Goal: Find specific page/section: Find specific page/section

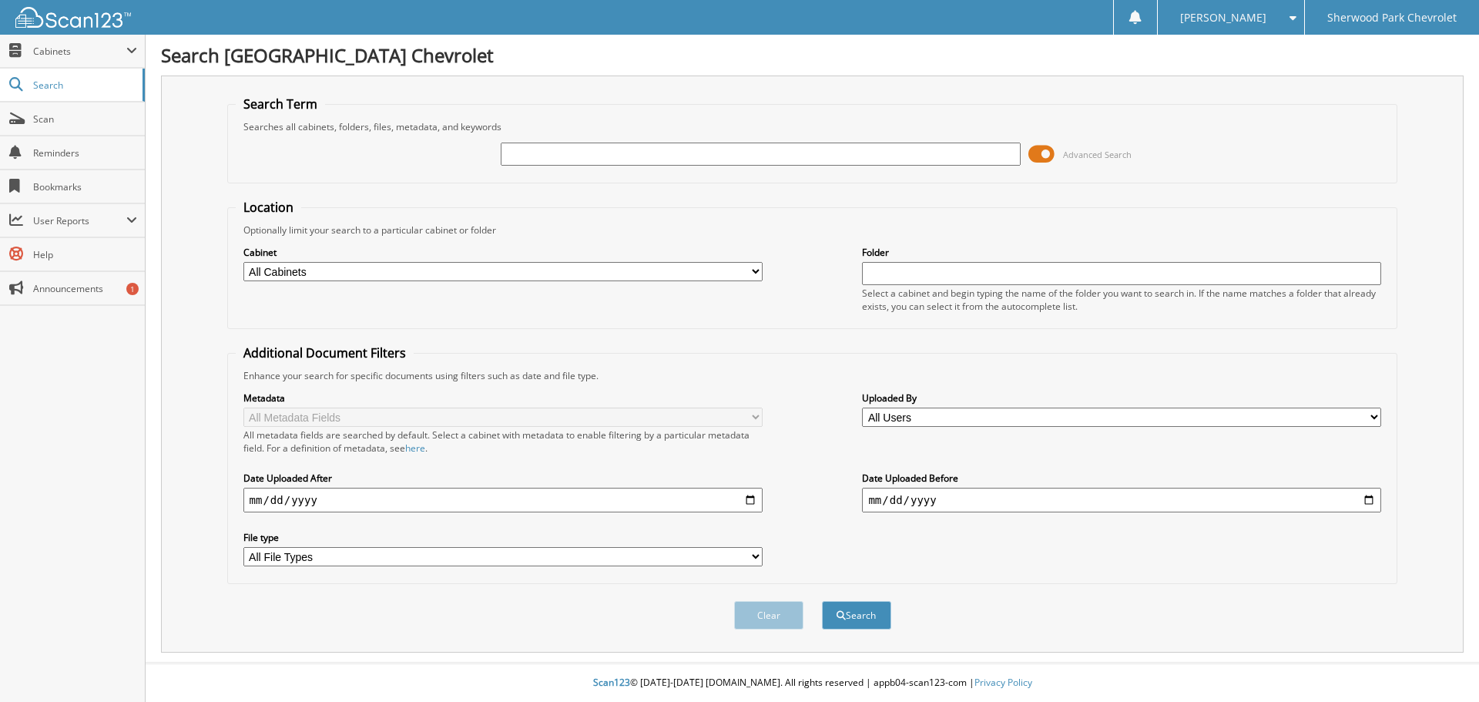
click at [535, 152] on input "text" at bounding box center [760, 153] width 519 height 23
type input "584180"
click at [822, 601] on button "Search" at bounding box center [856, 615] width 69 height 28
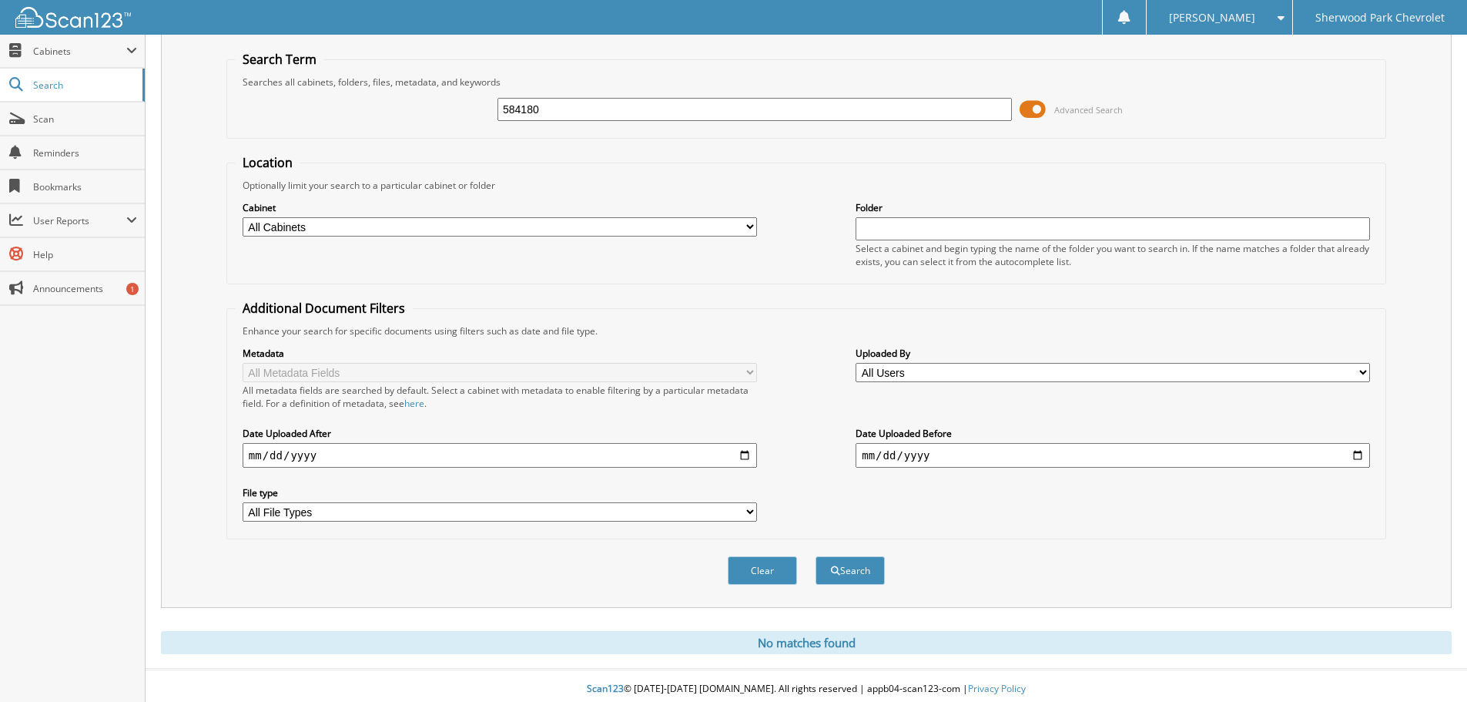
scroll to position [52, 0]
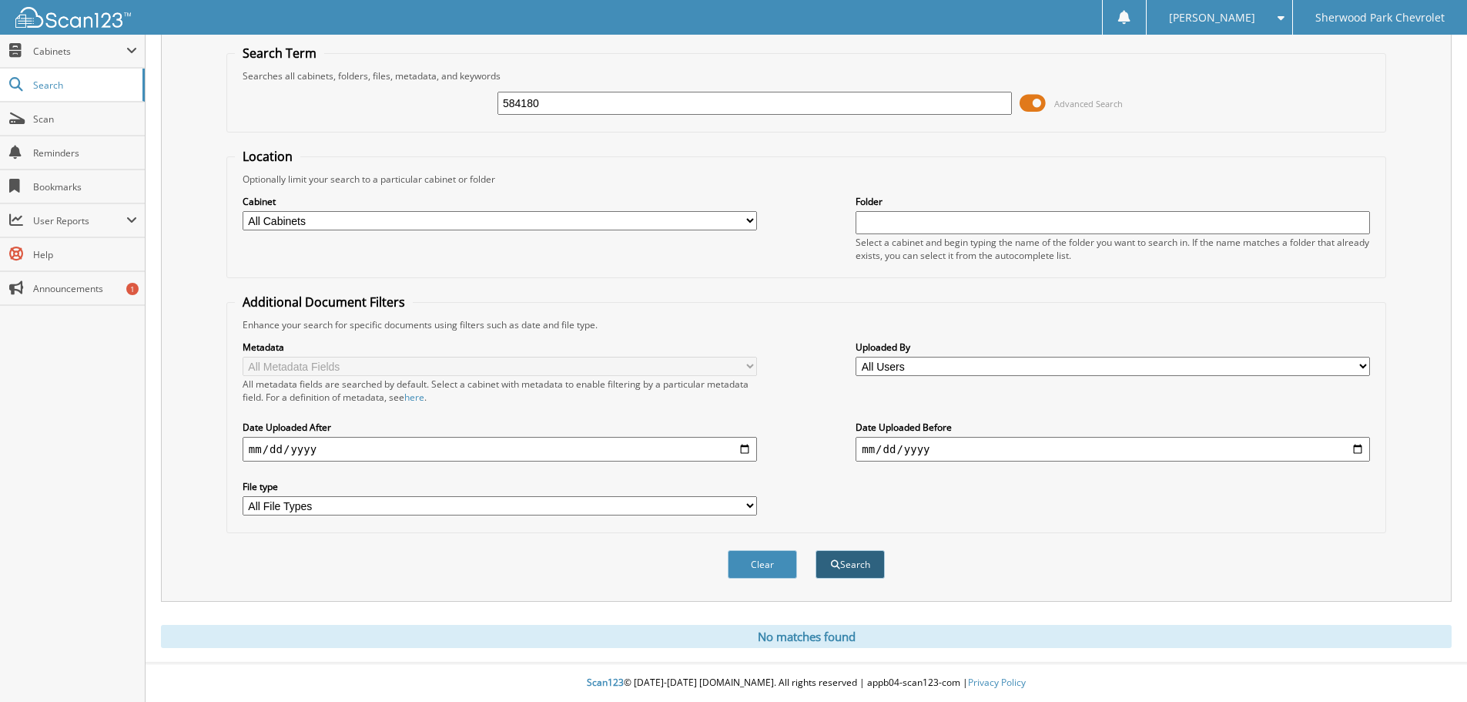
click at [863, 557] on button "Search" at bounding box center [850, 564] width 69 height 28
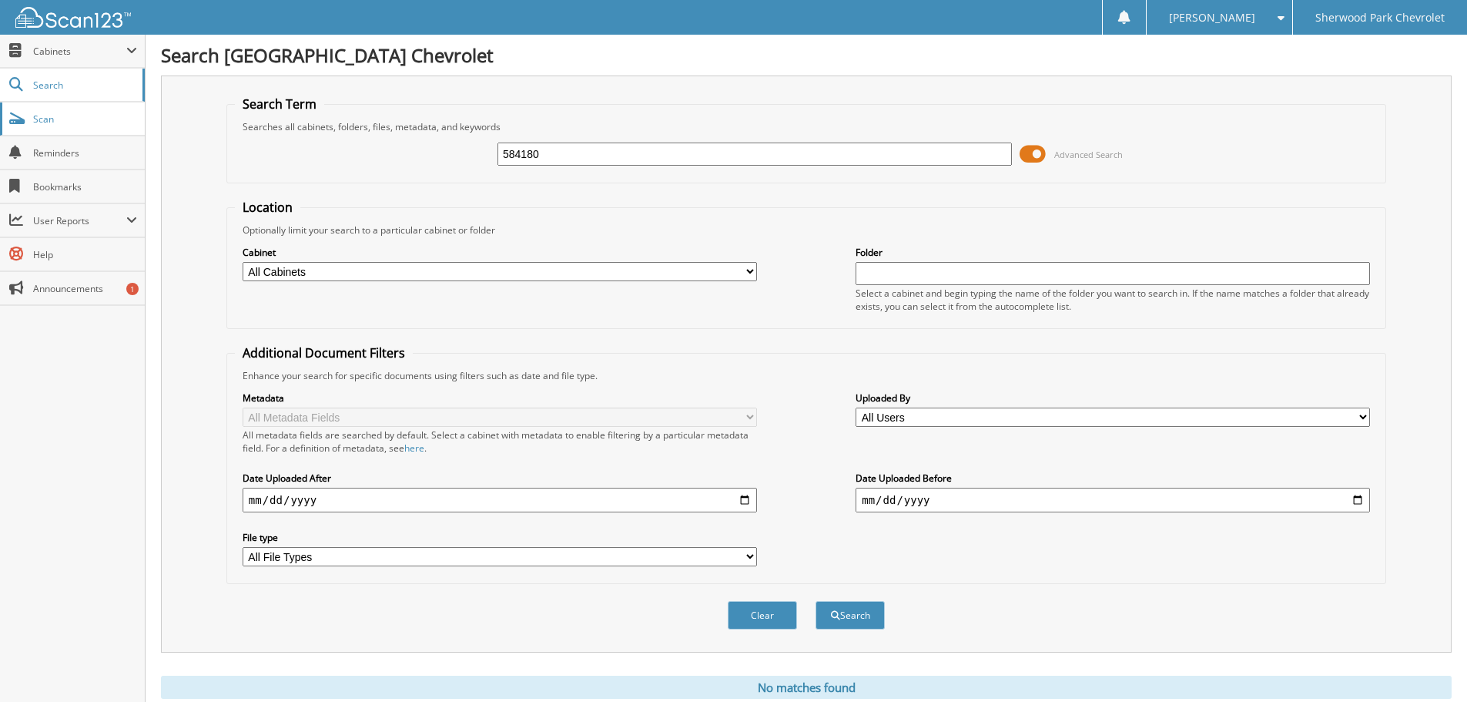
click at [48, 116] on span "Scan" at bounding box center [85, 118] width 104 height 13
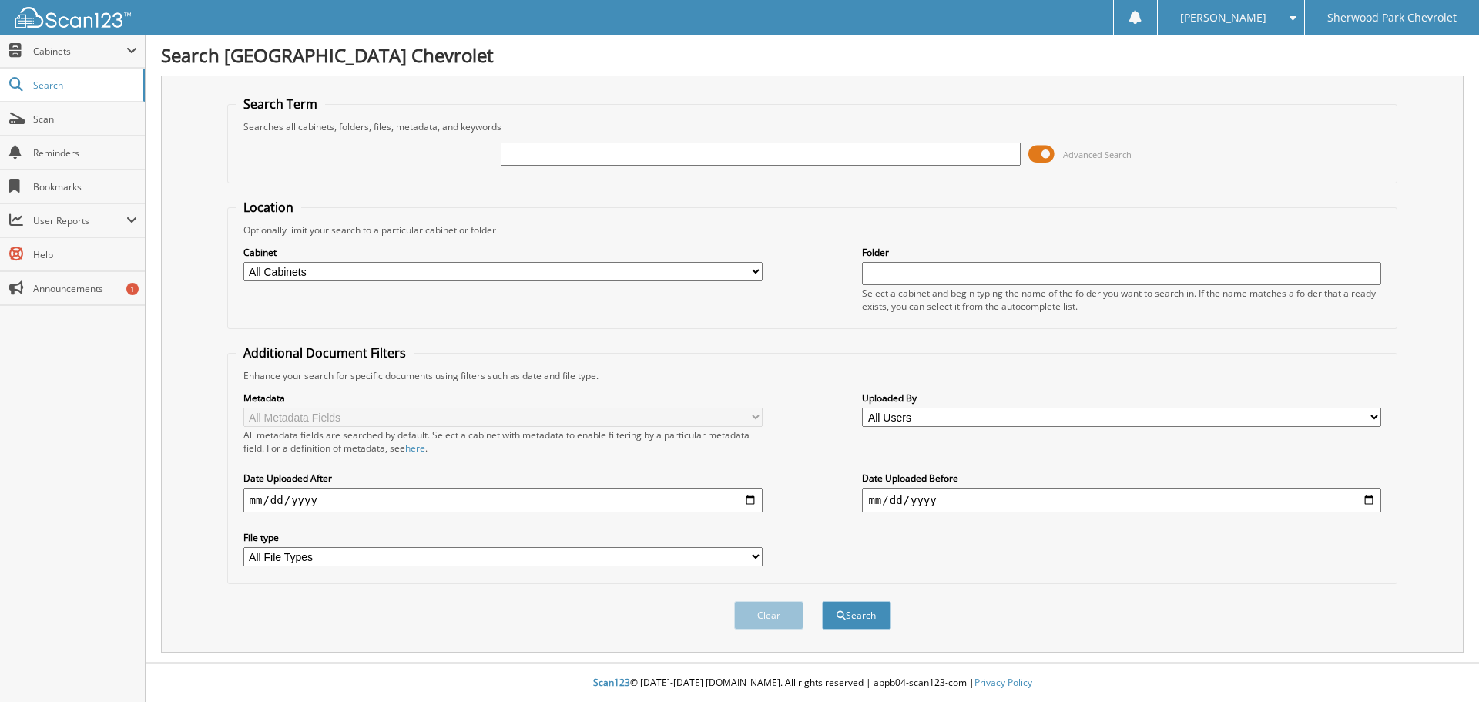
click at [507, 158] on input "text" at bounding box center [760, 153] width 519 height 23
type input "579820"
click at [822, 601] on button "Search" at bounding box center [856, 615] width 69 height 28
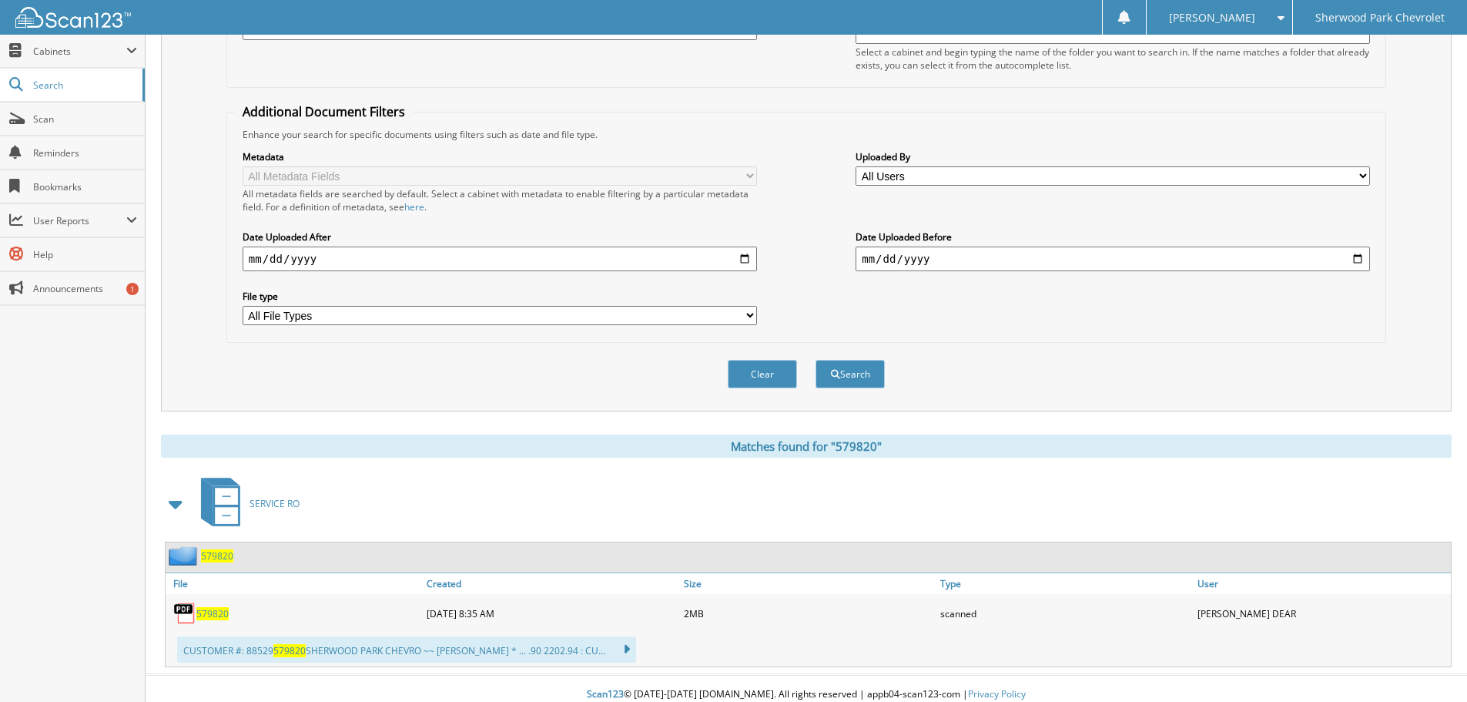
scroll to position [253, 0]
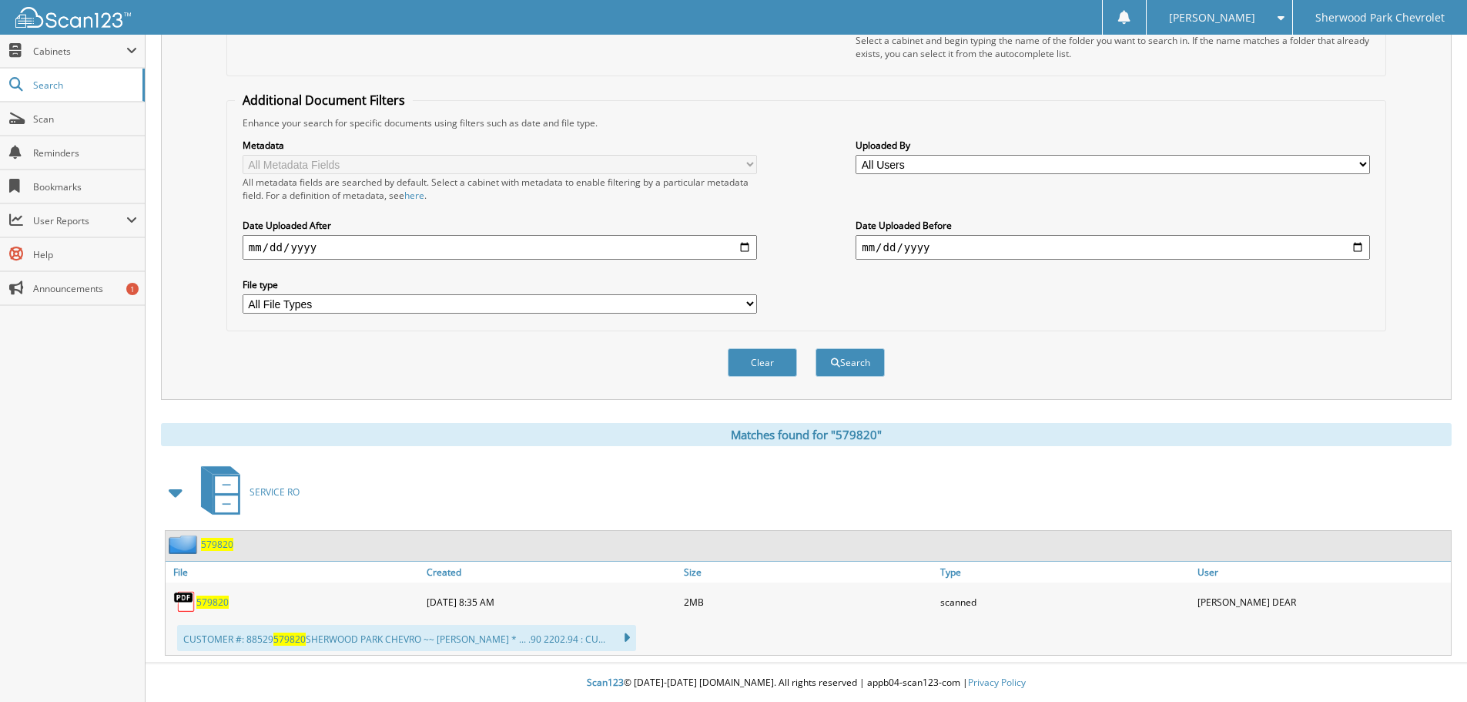
click at [206, 540] on span "579820" at bounding box center [217, 544] width 32 height 13
